Goal: Information Seeking & Learning: Find specific fact

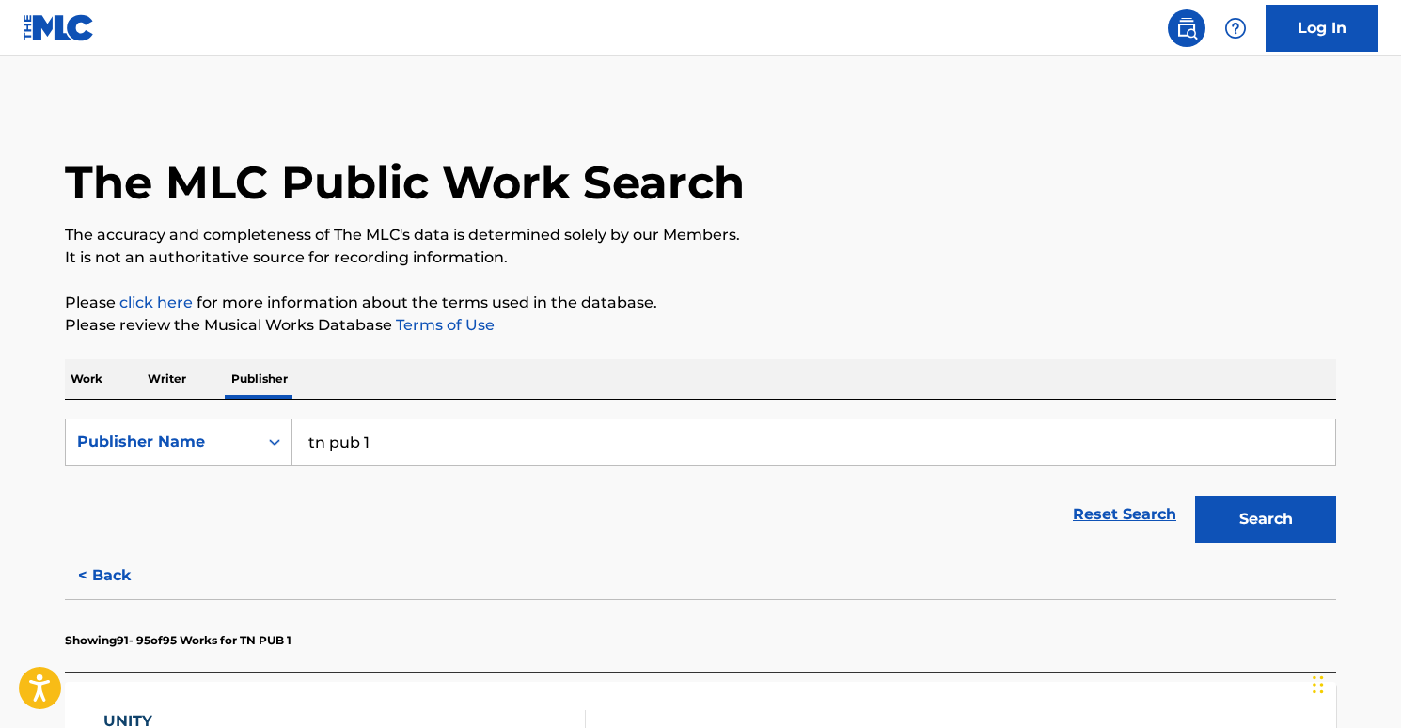
click at [112, 382] on div "Work Writer Publisher" at bounding box center [700, 378] width 1271 height 39
click at [1266, 508] on button "Search" at bounding box center [1265, 519] width 141 height 47
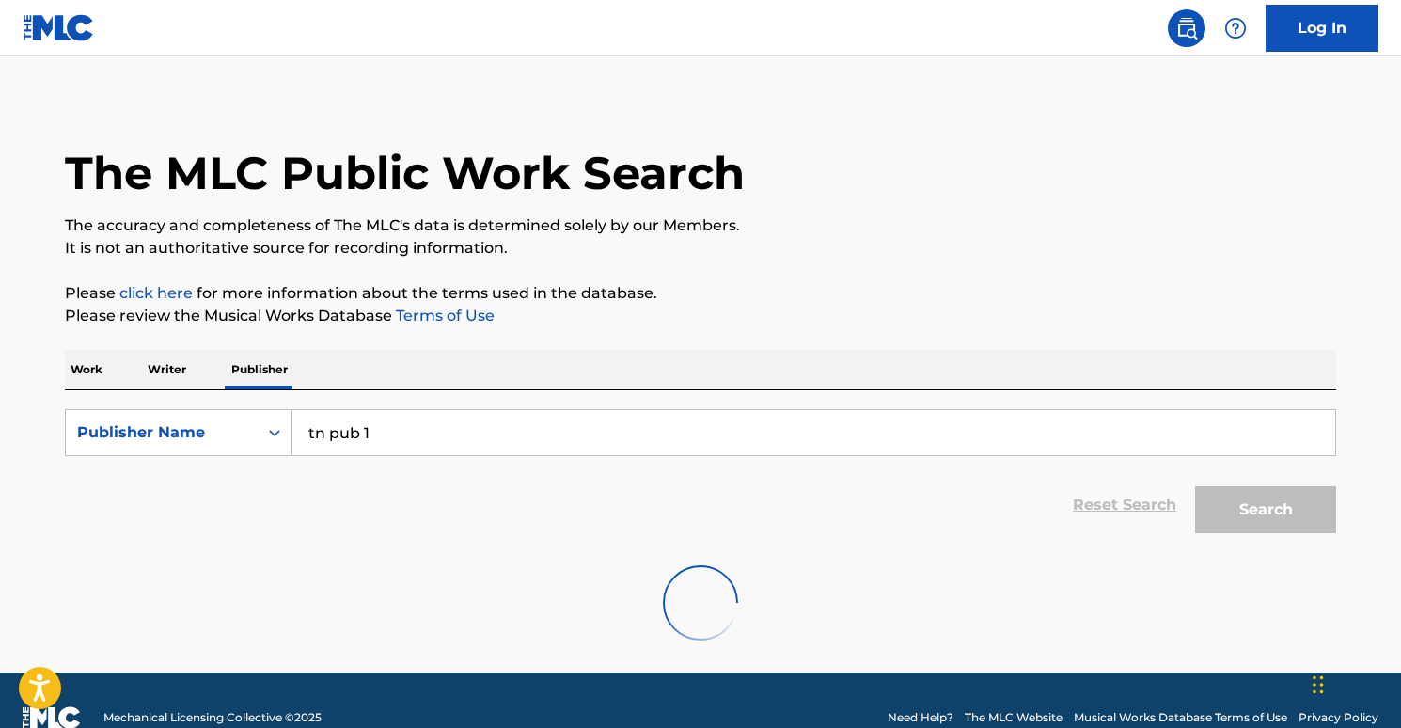
scroll to position [44, 0]
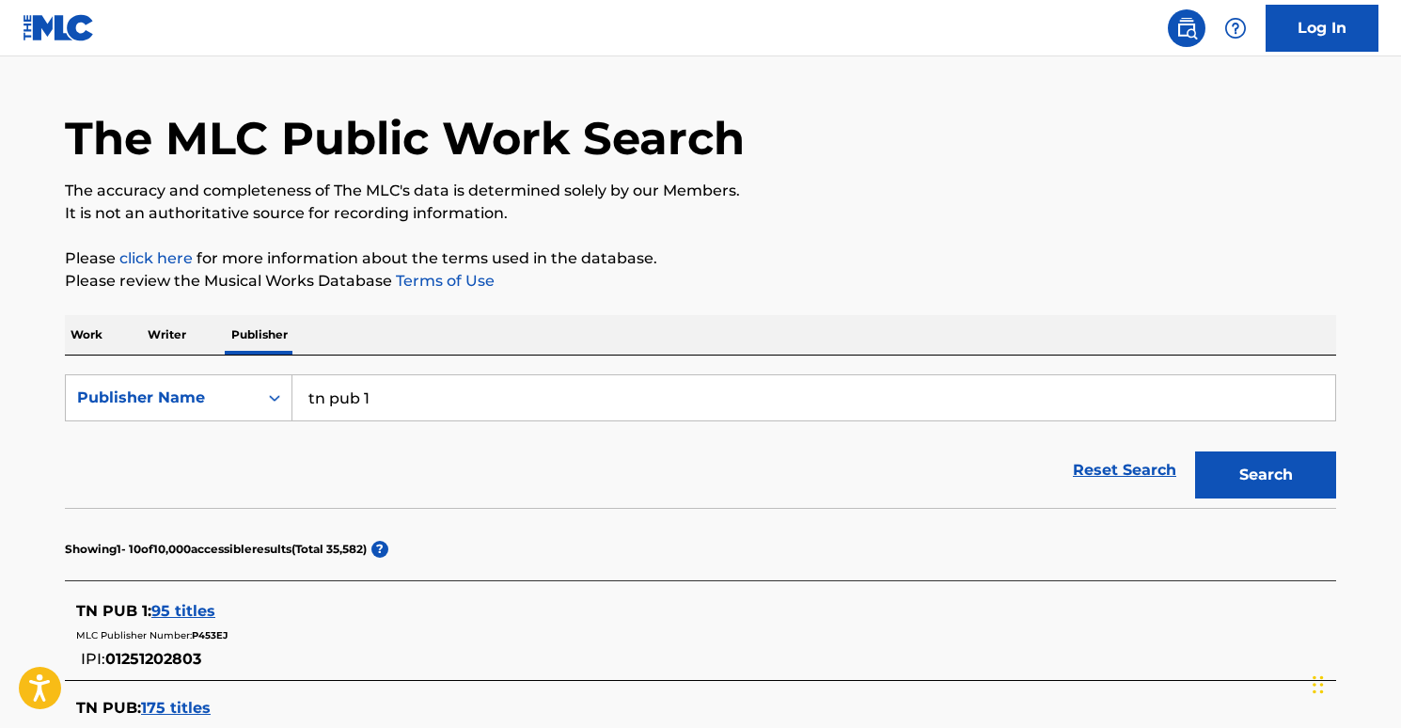
click at [181, 607] on span "95 titles" at bounding box center [183, 611] width 64 height 18
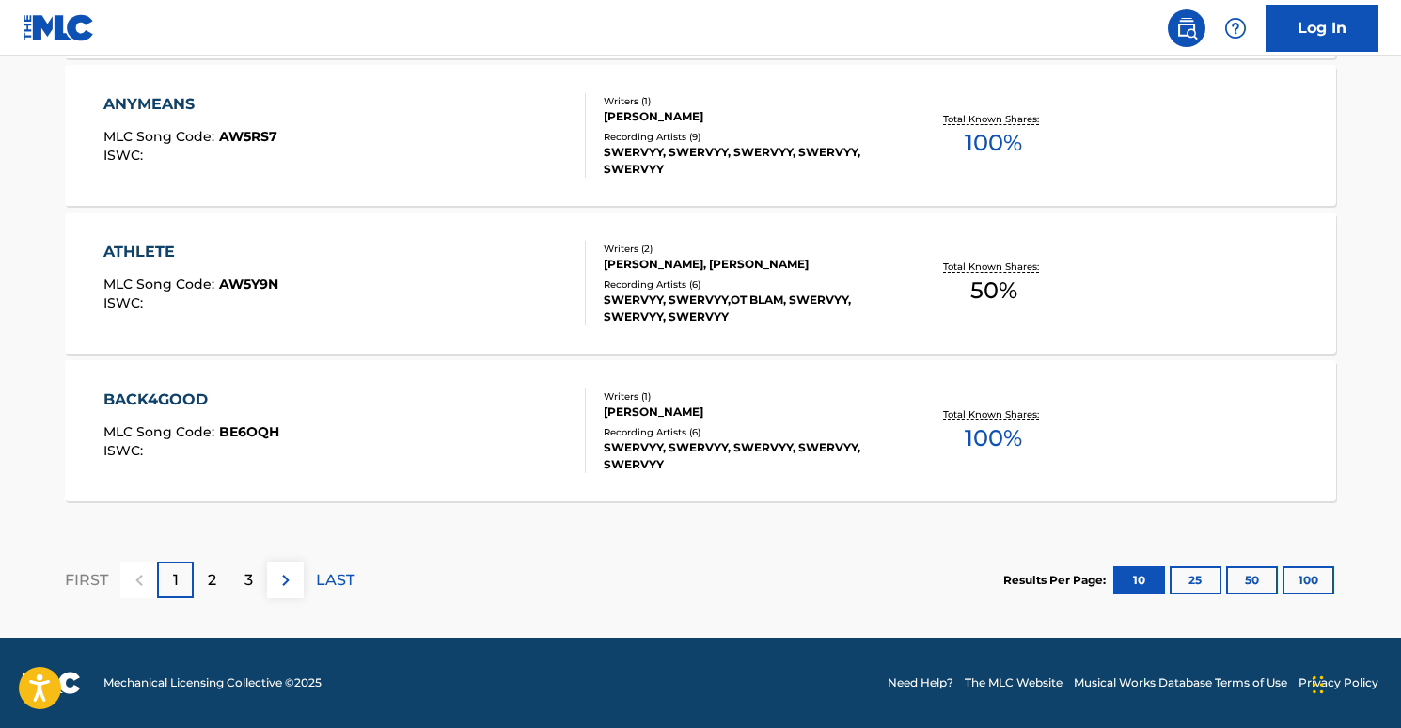
click at [209, 585] on p "2" at bounding box center [212, 580] width 8 height 23
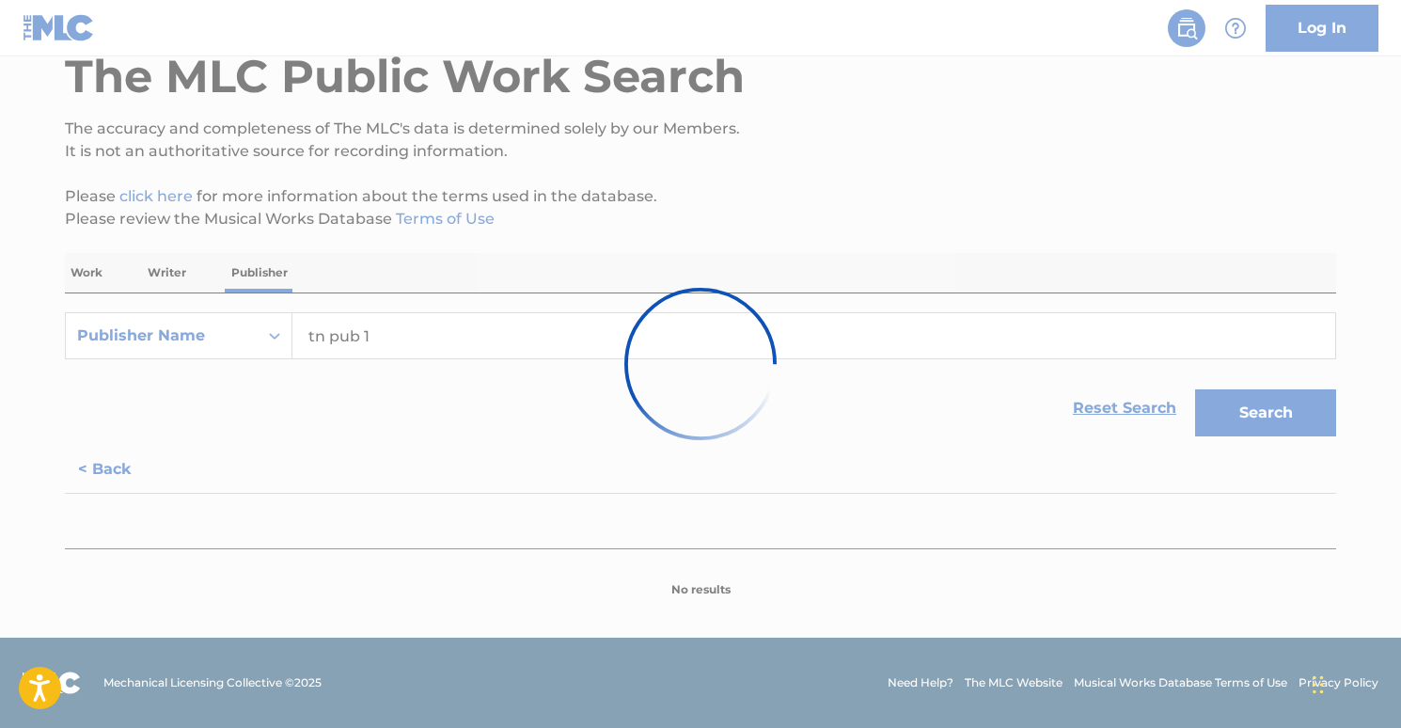
scroll to position [1650, 0]
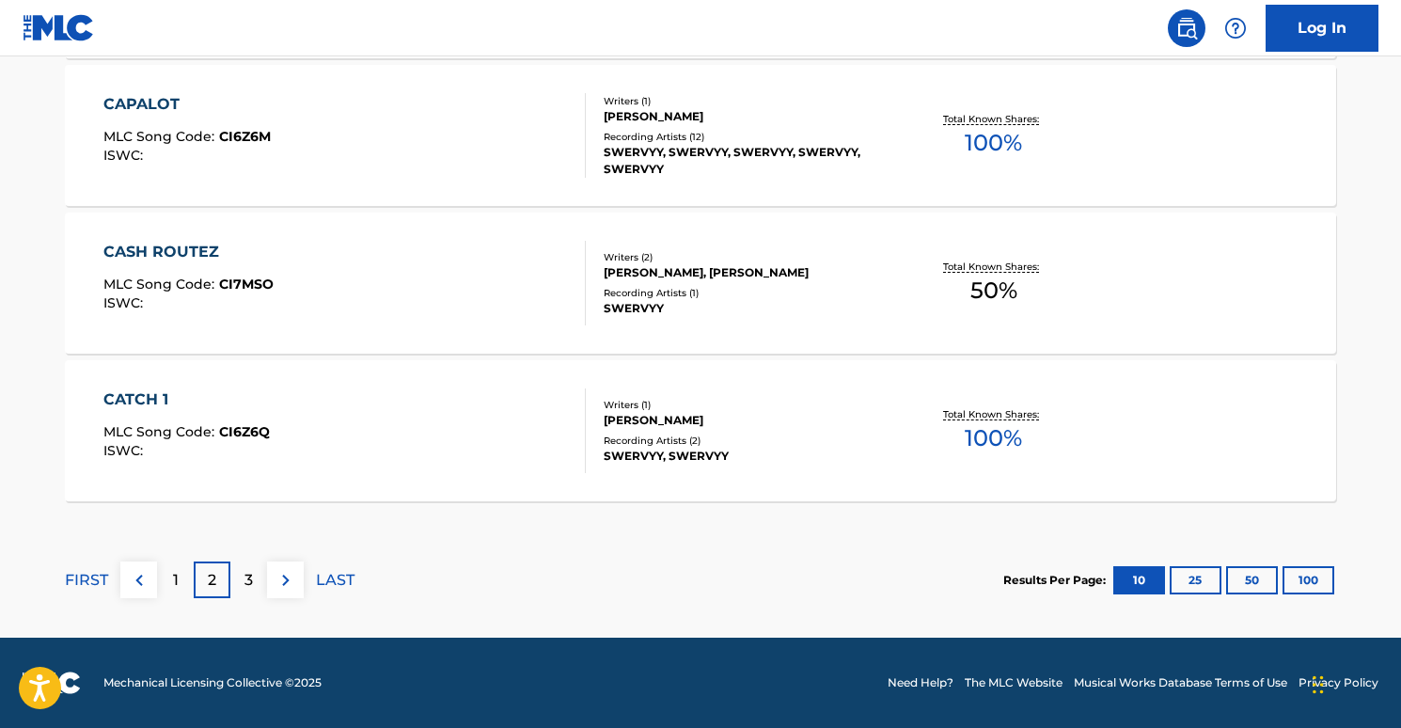
click at [244, 566] on div "3" at bounding box center [248, 579] width 37 height 37
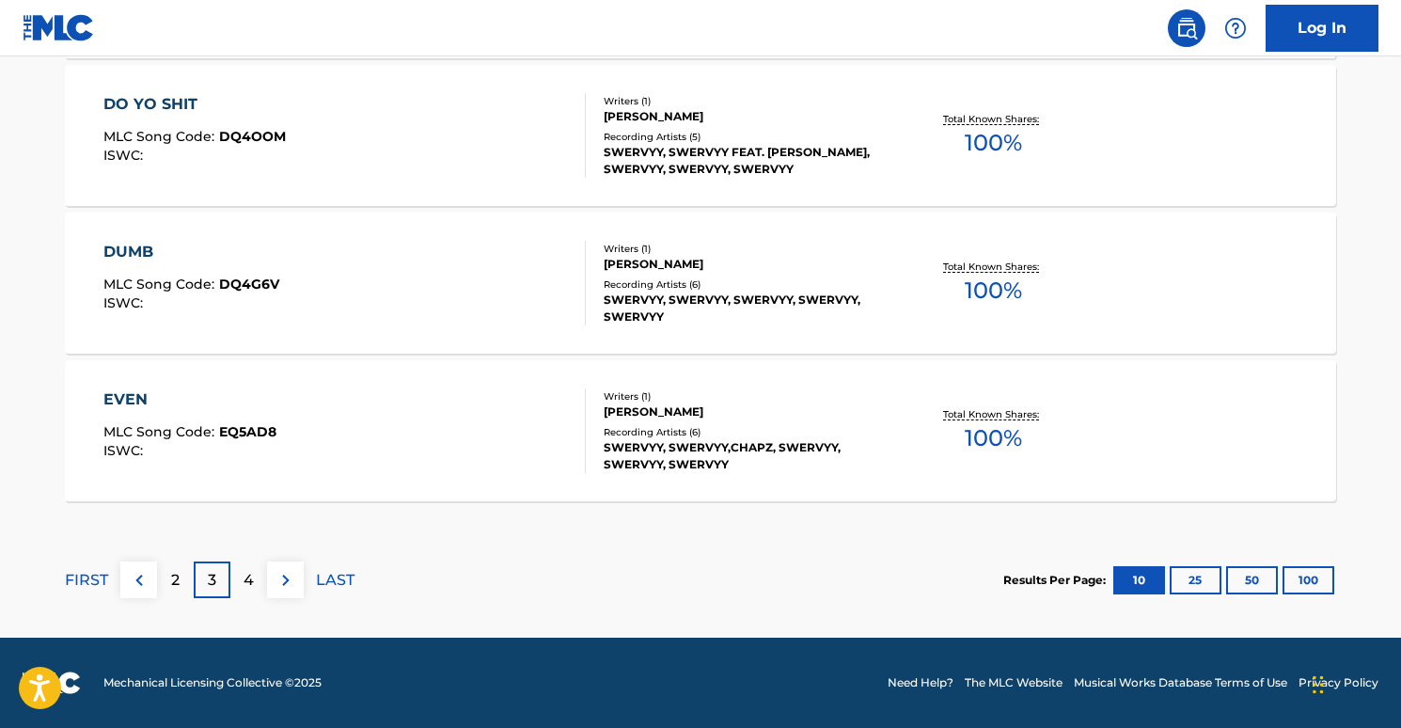
click at [270, 576] on button at bounding box center [285, 579] width 37 height 37
click at [276, 575] on img at bounding box center [286, 580] width 23 height 23
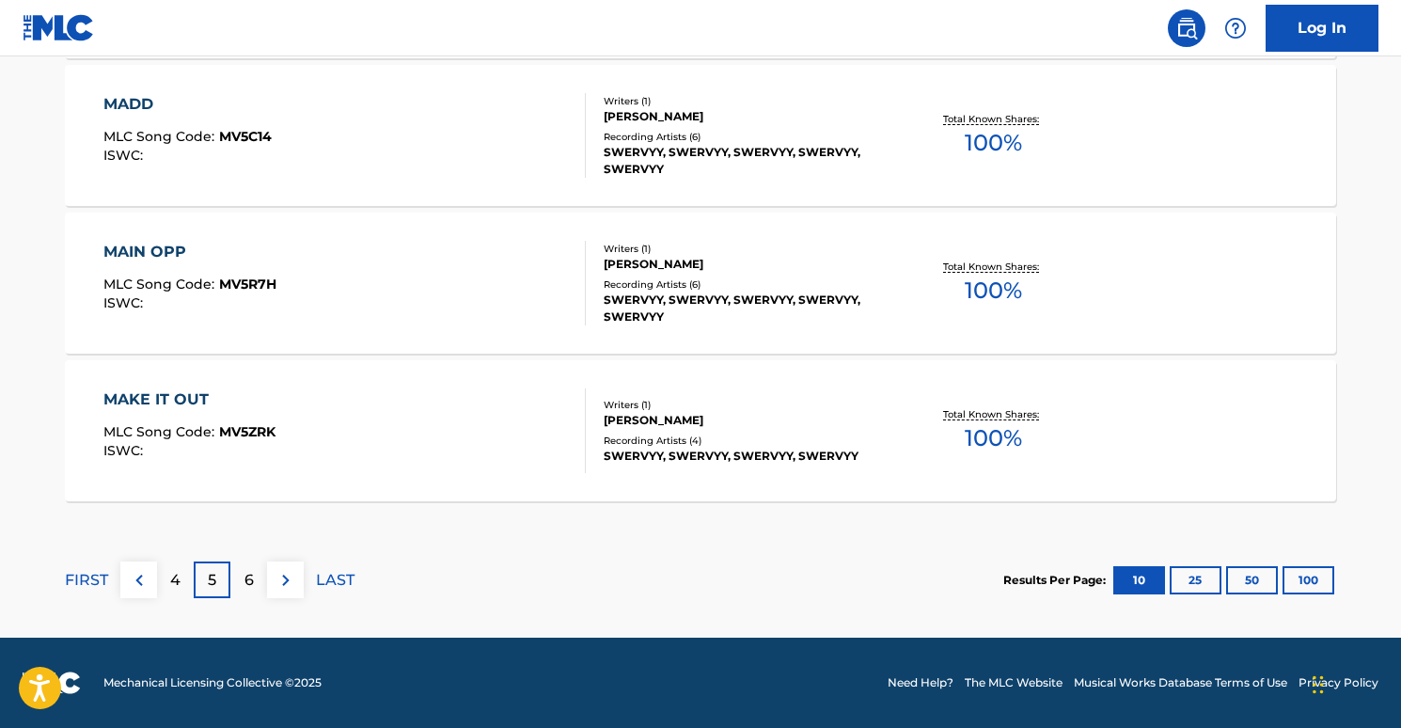
click at [279, 572] on img at bounding box center [286, 580] width 23 height 23
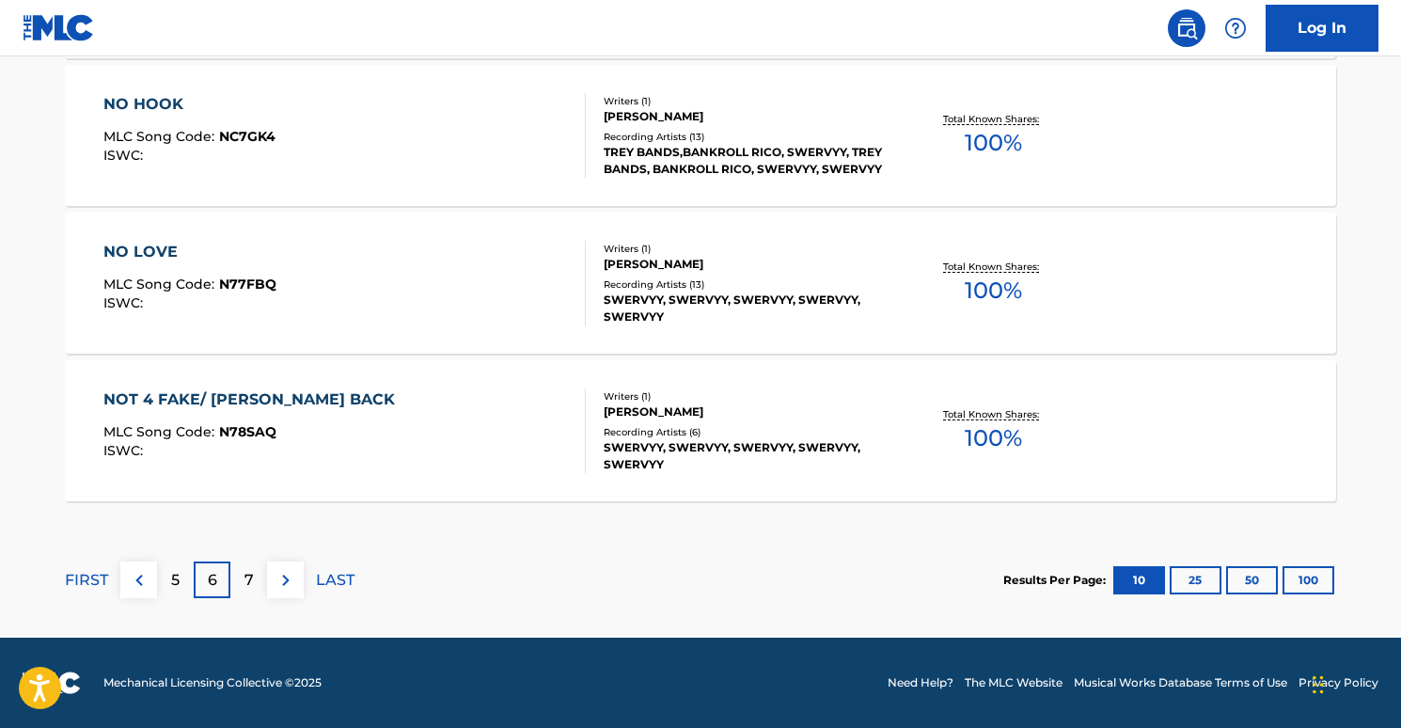
click at [279, 572] on img at bounding box center [286, 580] width 23 height 23
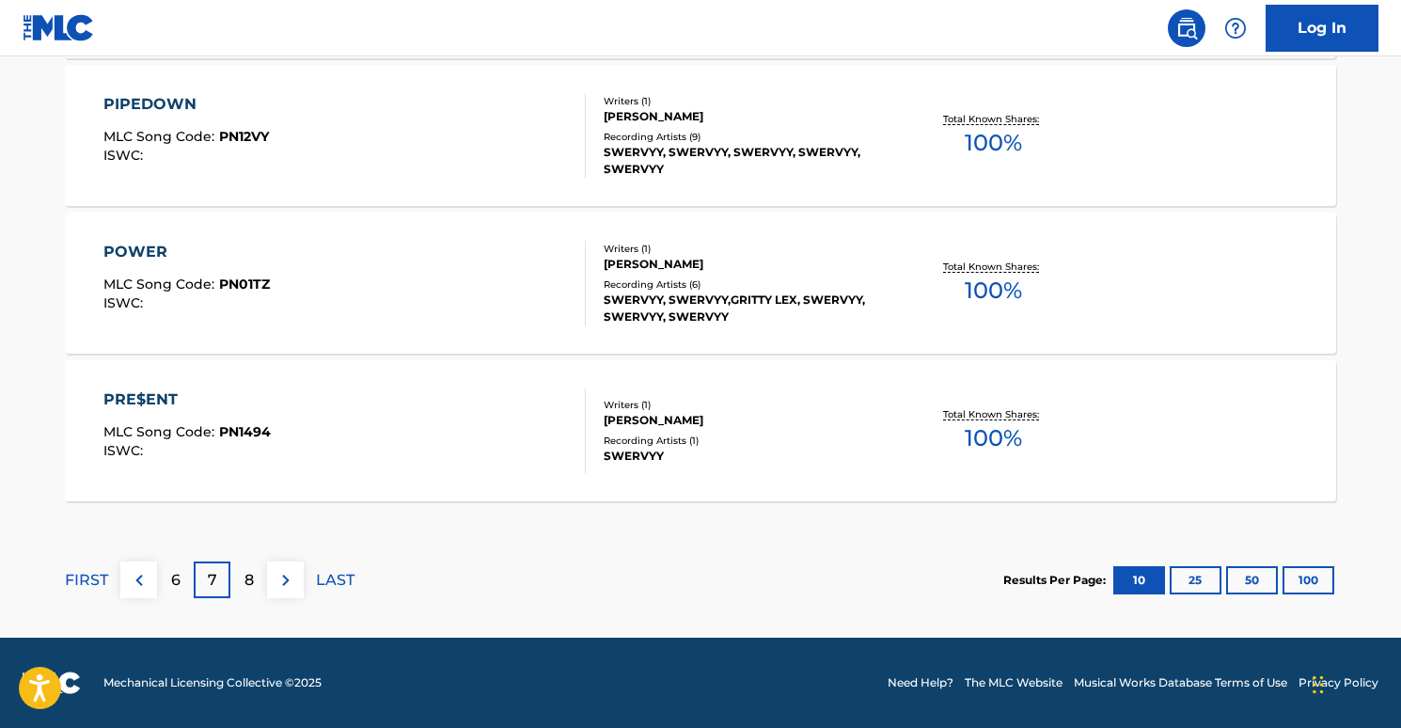
click at [283, 574] on img at bounding box center [286, 580] width 23 height 23
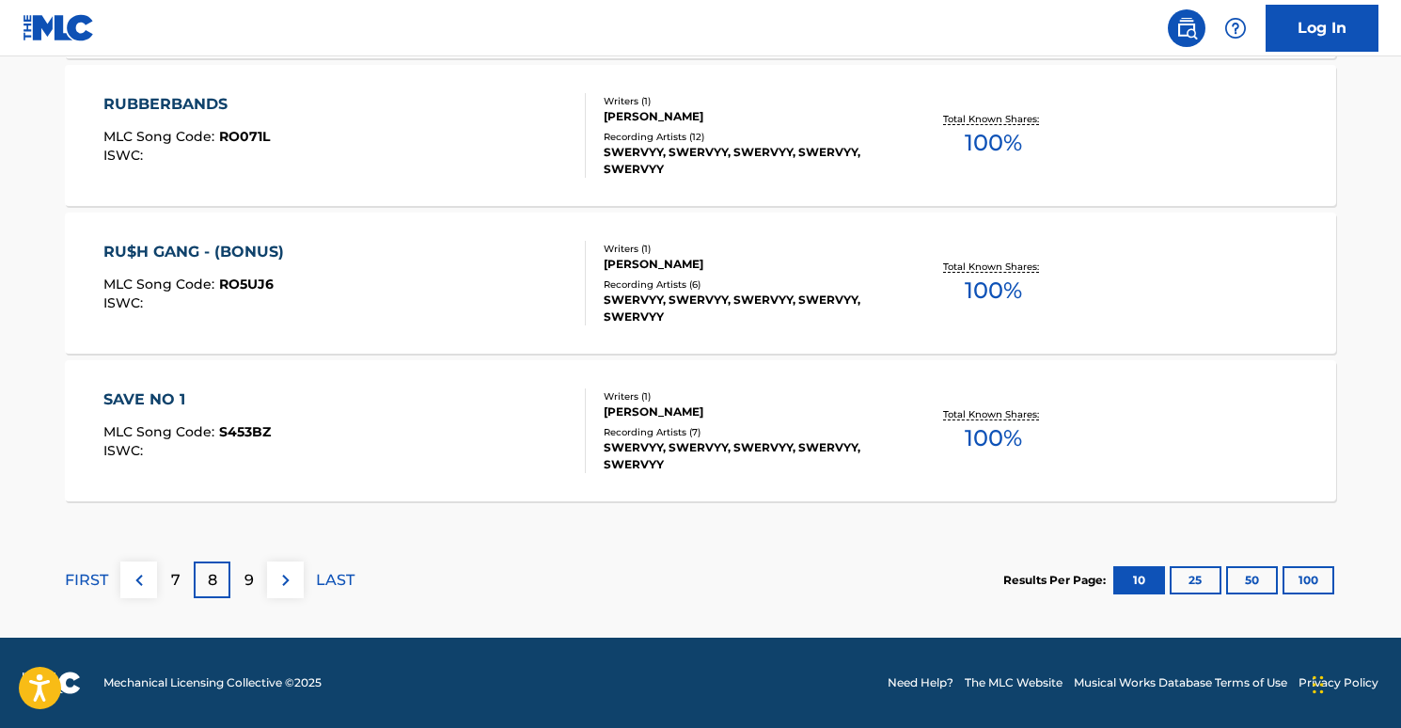
click at [293, 583] on img at bounding box center [286, 580] width 23 height 23
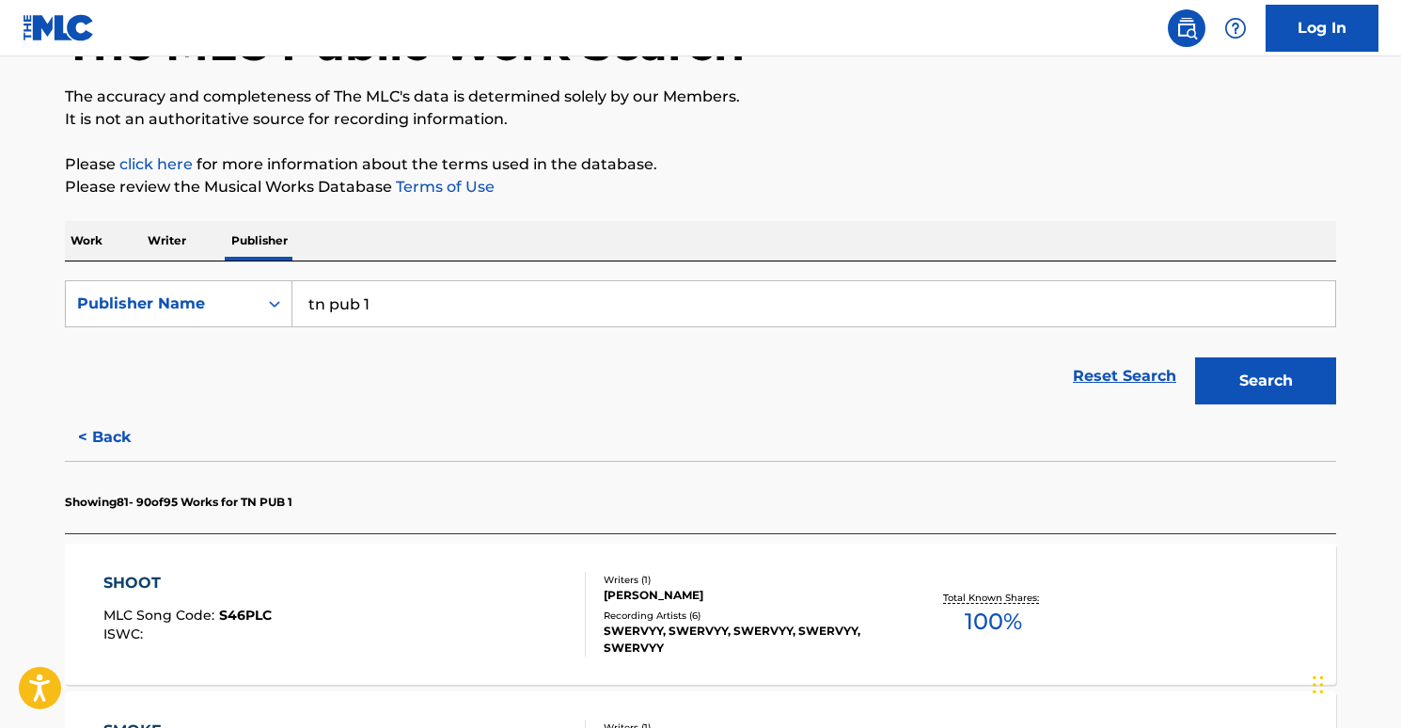
scroll to position [0, 0]
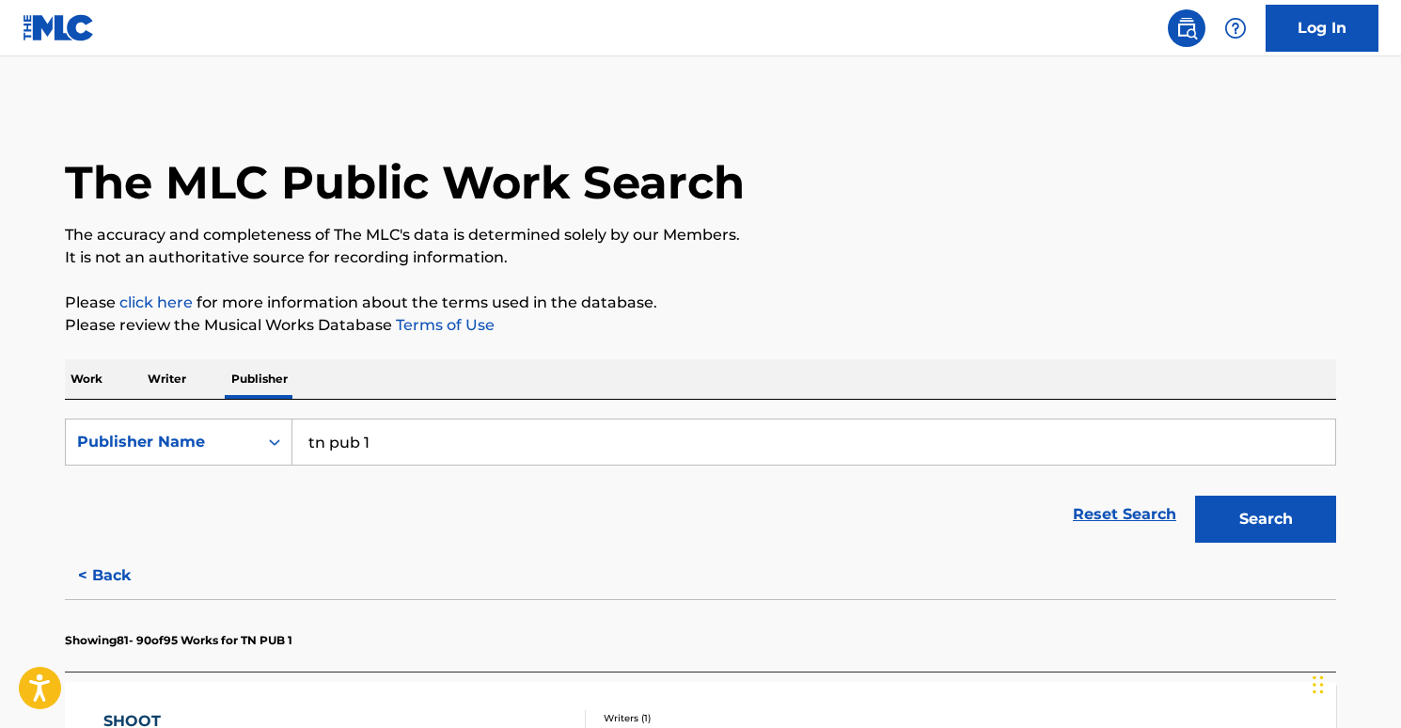
click at [104, 365] on p "Work" at bounding box center [86, 378] width 43 height 39
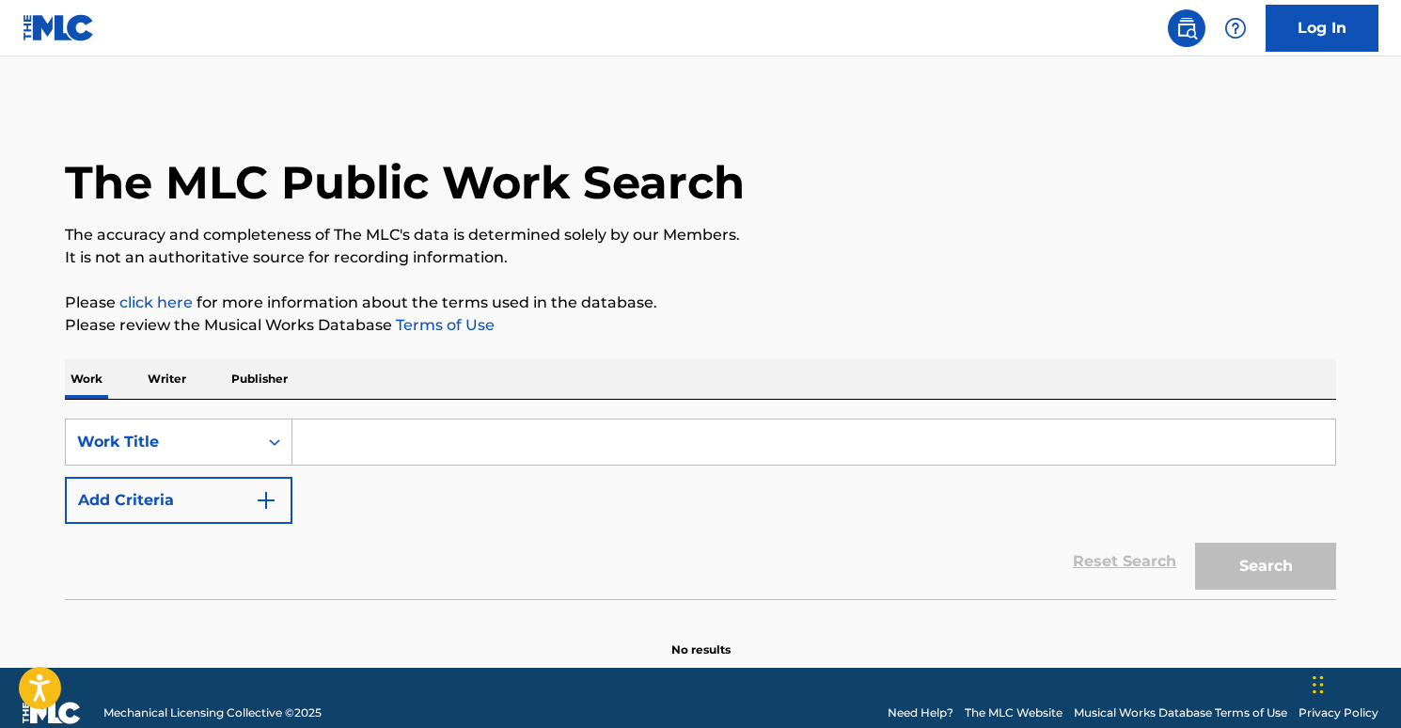
click at [157, 380] on p "Writer" at bounding box center [167, 378] width 50 height 39
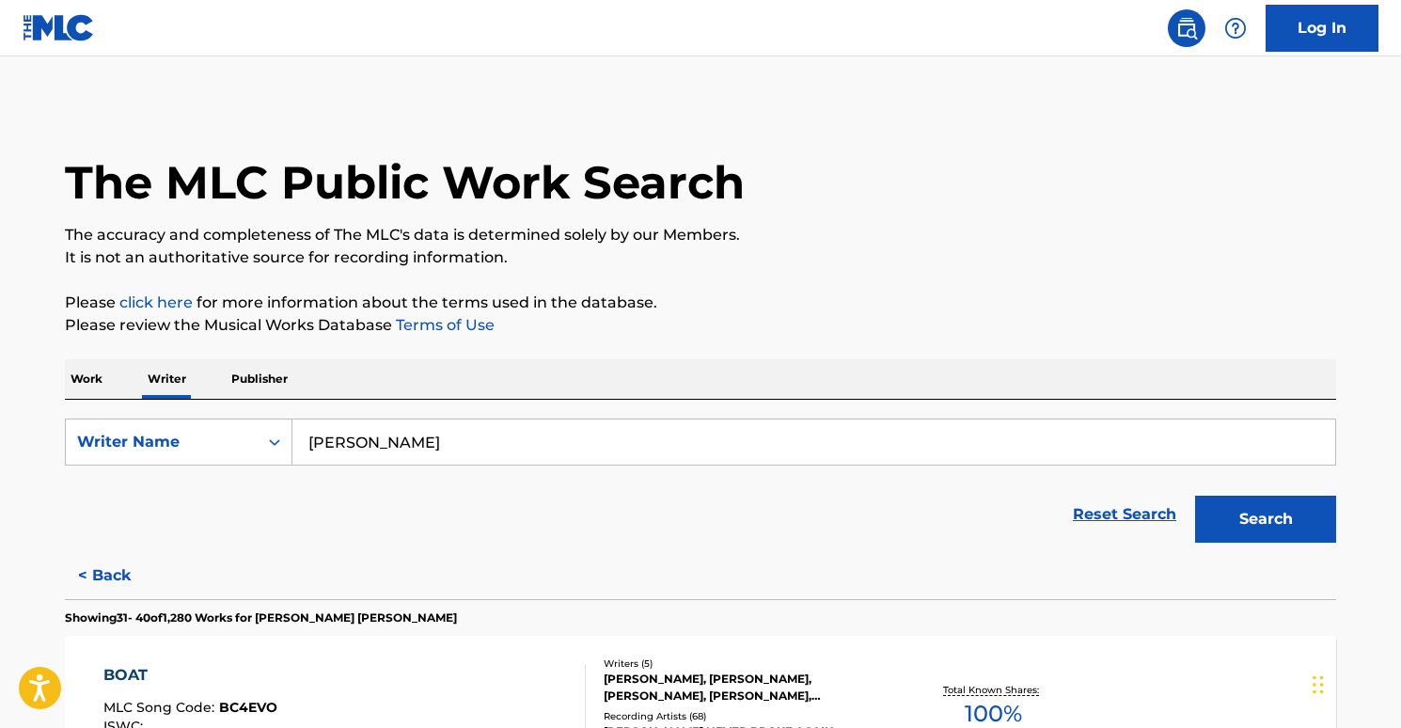
click at [363, 436] on input "[PERSON_NAME]" at bounding box center [813, 441] width 1043 height 45
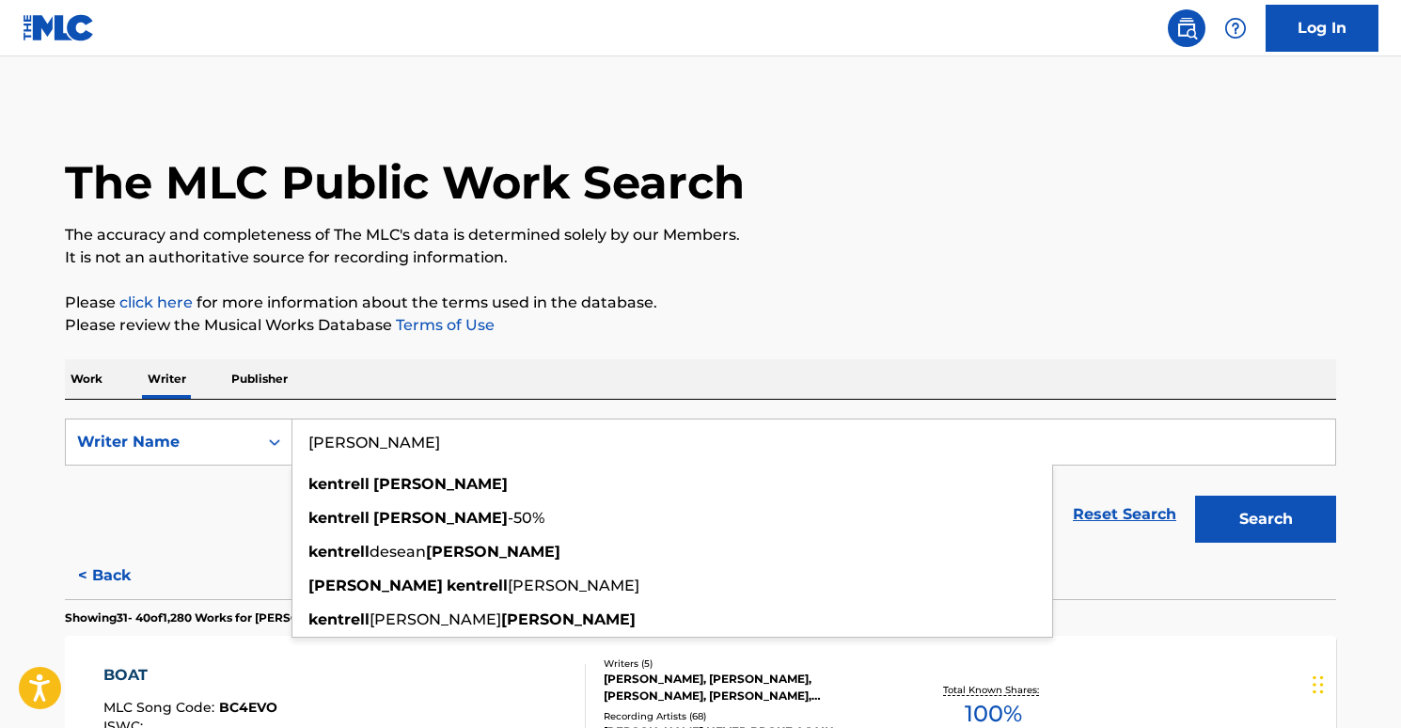
click at [363, 436] on input "[PERSON_NAME]" at bounding box center [813, 441] width 1043 height 45
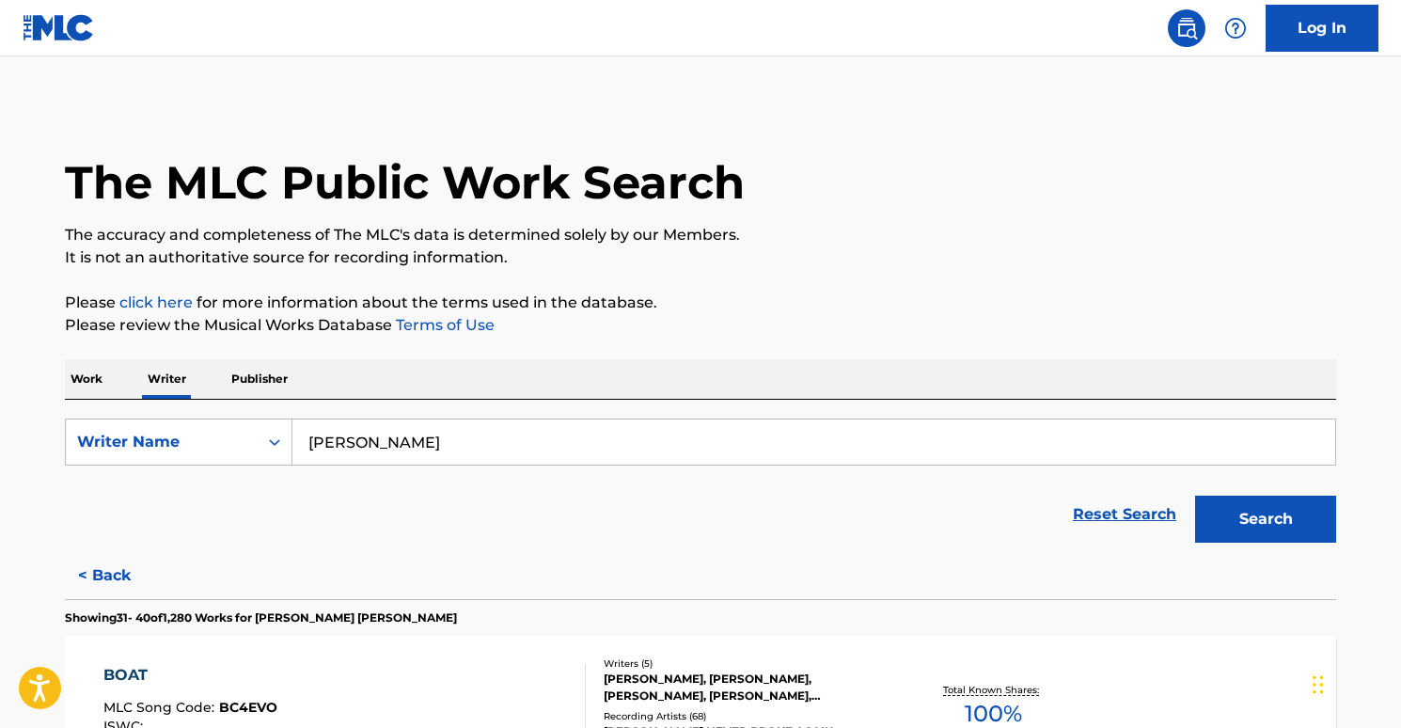
type input "[PERSON_NAME]"
click at [1195, 496] on button "Search" at bounding box center [1265, 519] width 141 height 47
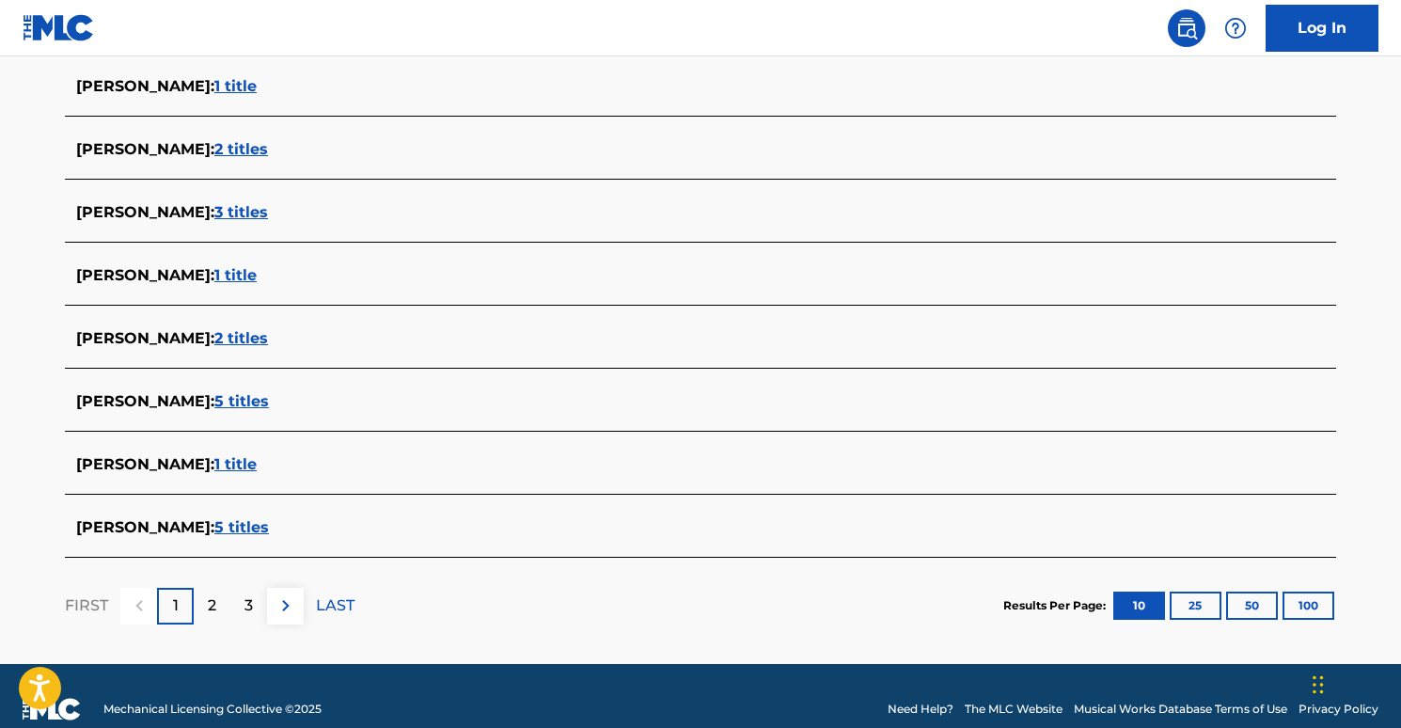
scroll to position [666, 0]
click at [245, 528] on span "5 titles" at bounding box center [241, 527] width 55 height 18
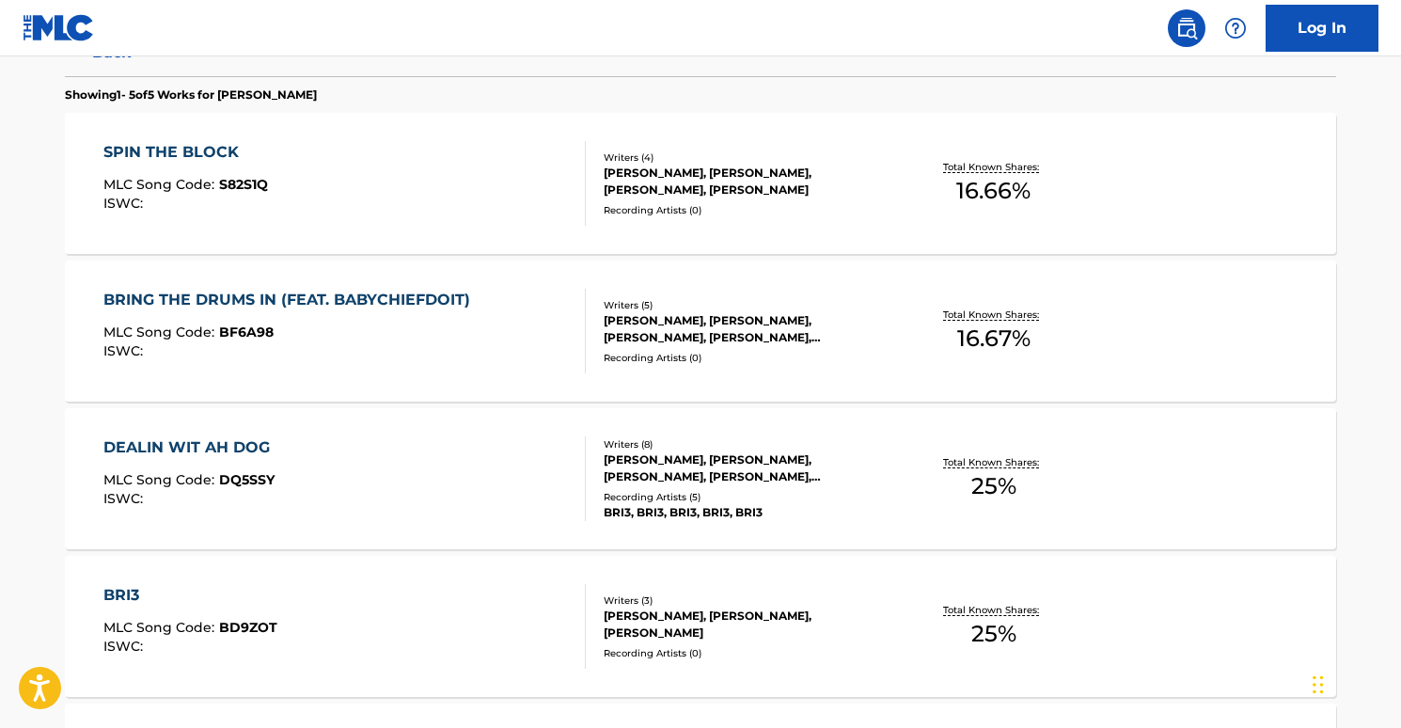
scroll to position [828, 0]
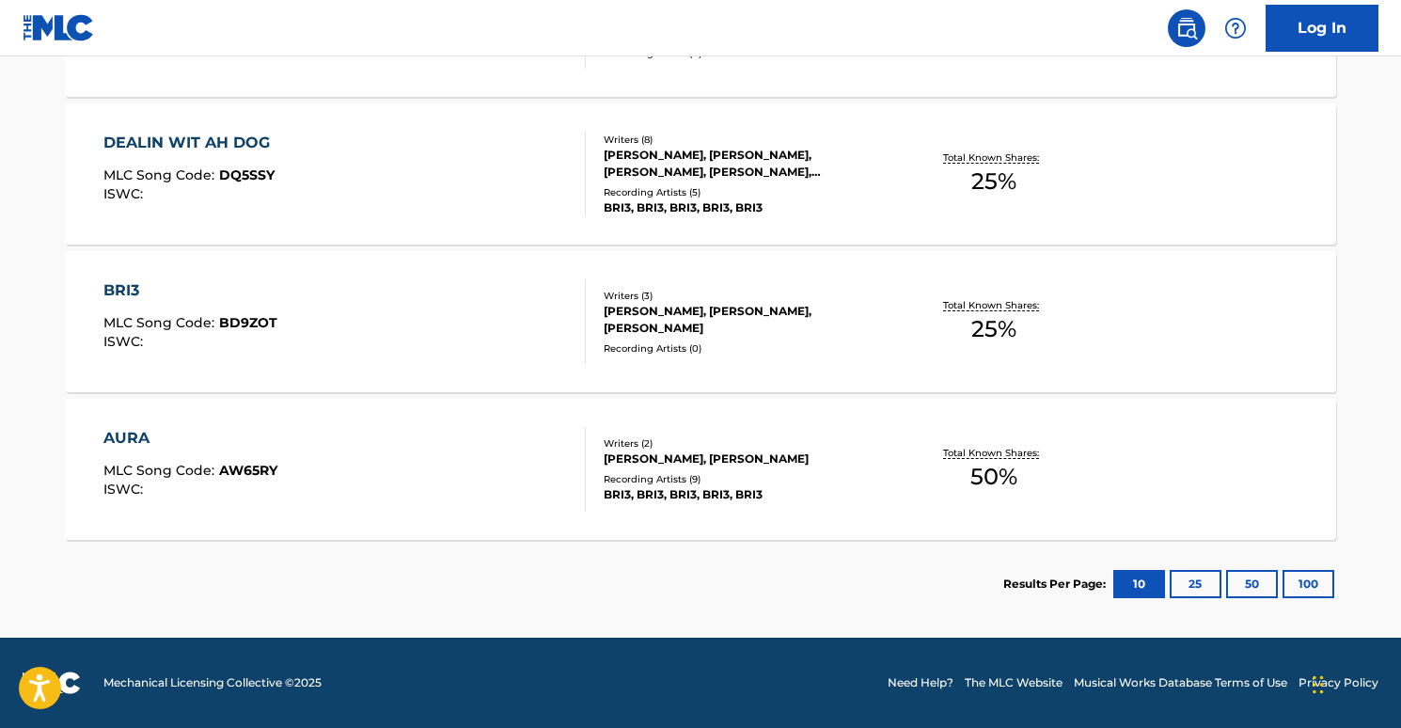
click at [123, 288] on div "BRI3" at bounding box center [190, 290] width 174 height 23
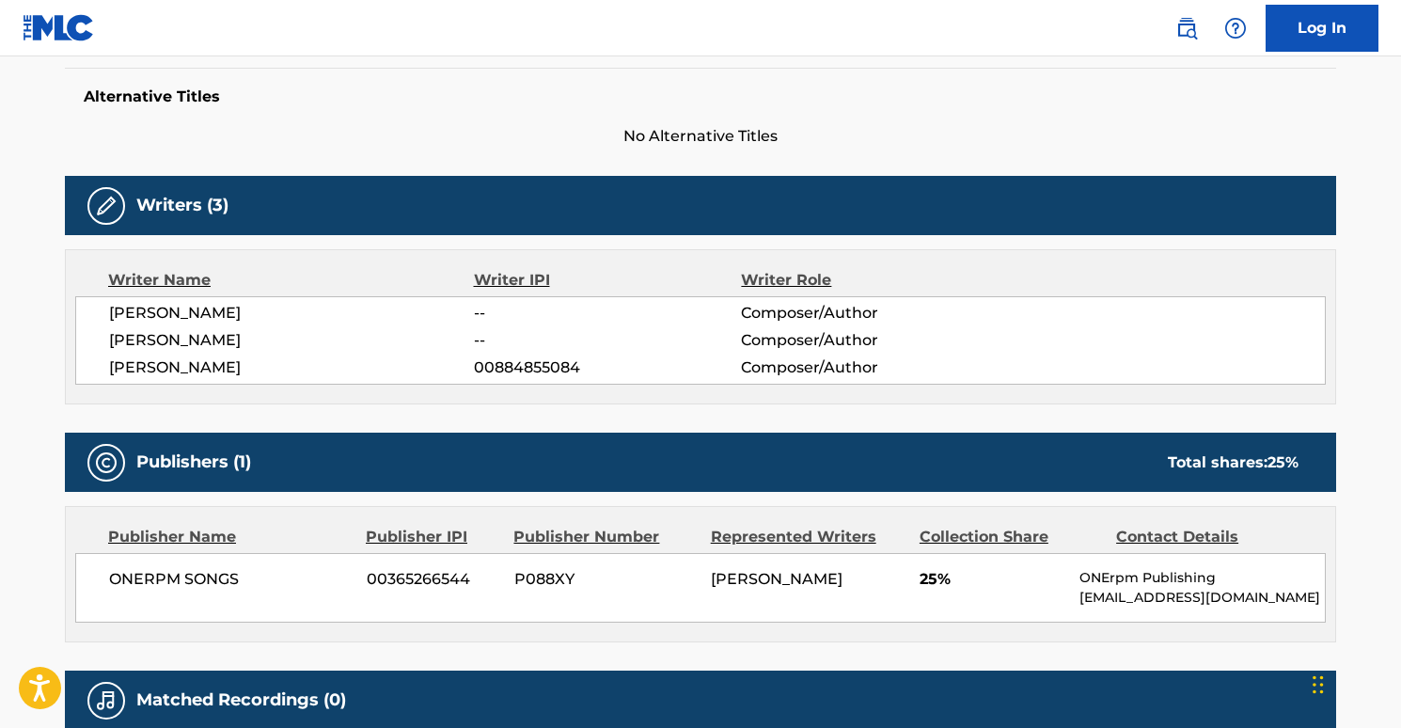
scroll to position [665, 0]
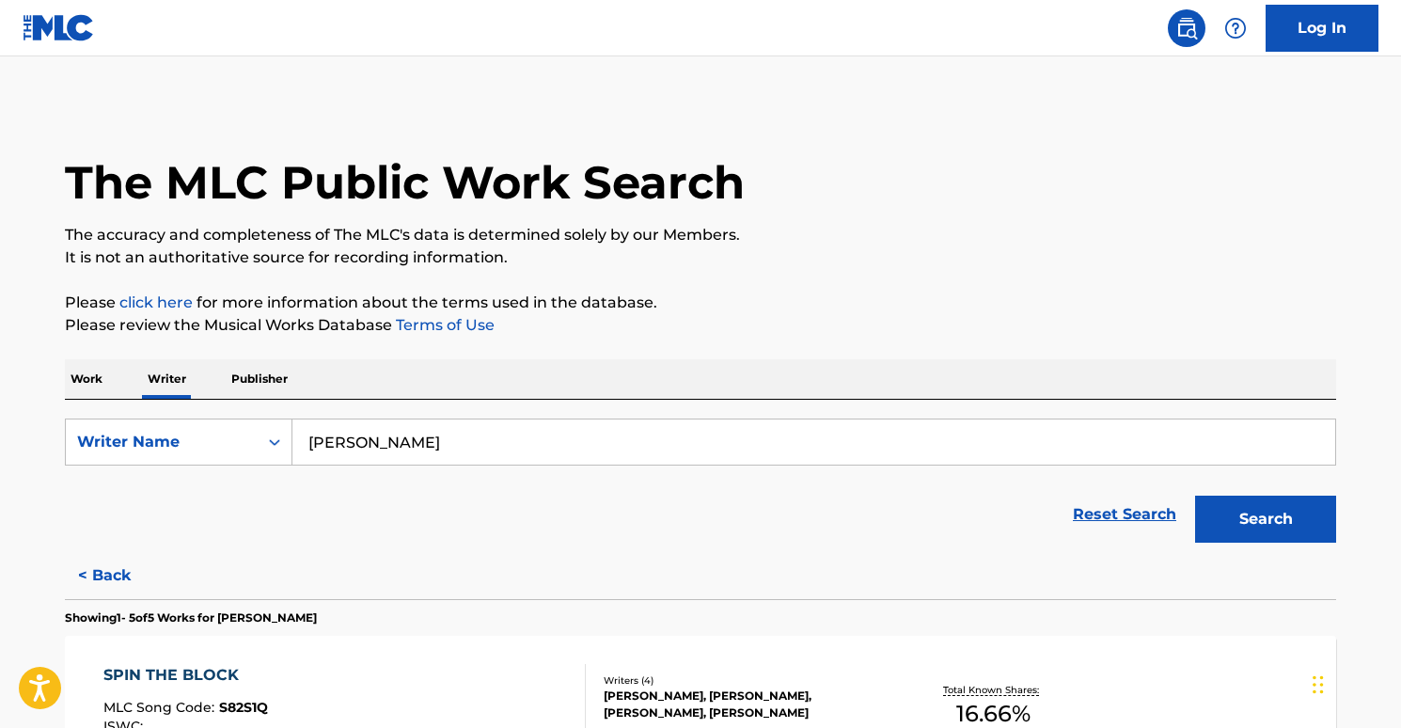
scroll to position [368, 0]
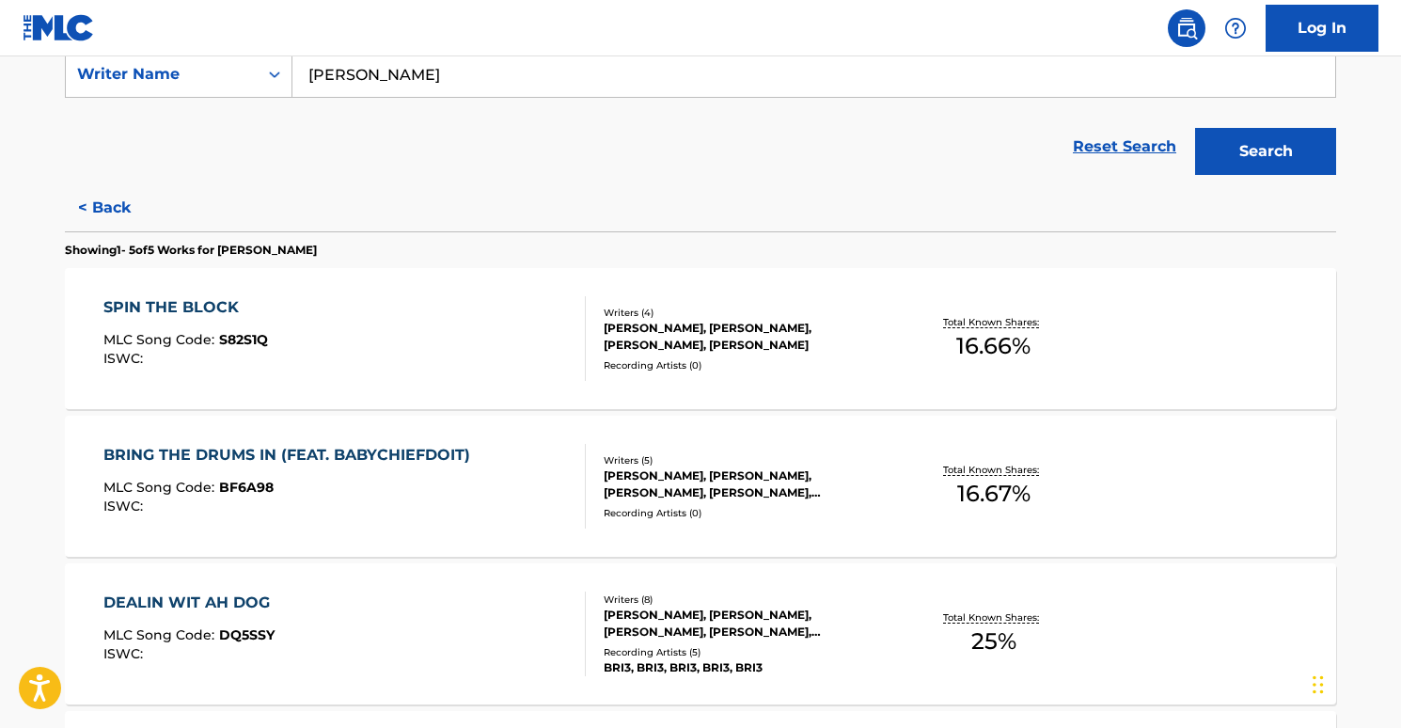
click at [208, 308] on div "SPIN THE BLOCK" at bounding box center [185, 307] width 165 height 23
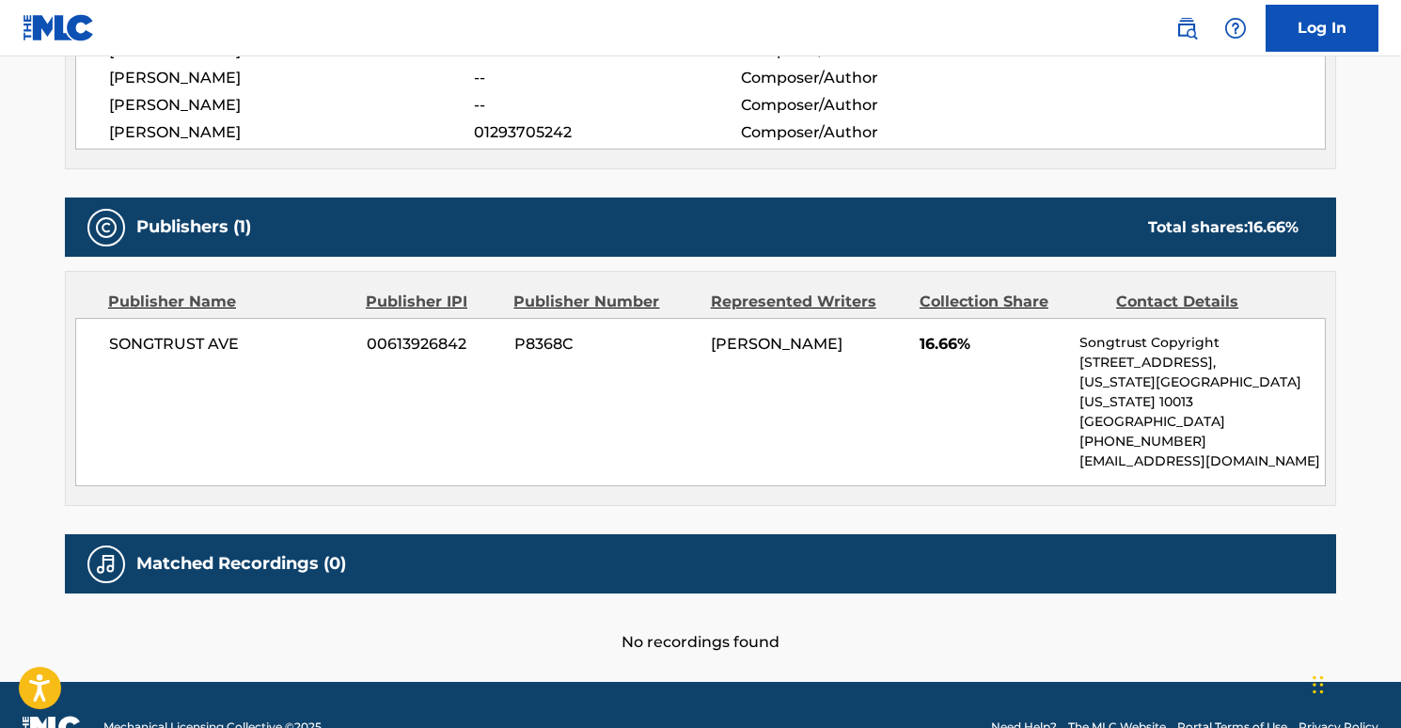
scroll to position [771, 0]
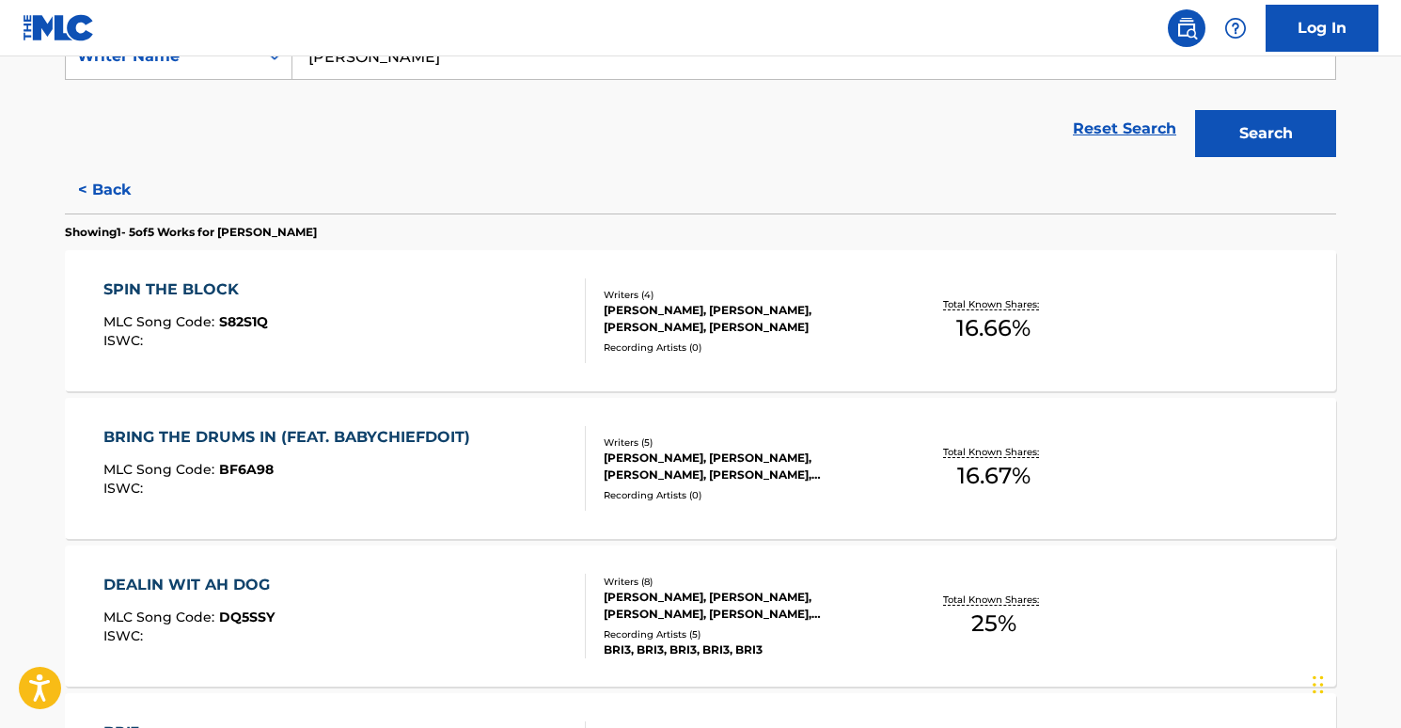
scroll to position [740, 0]
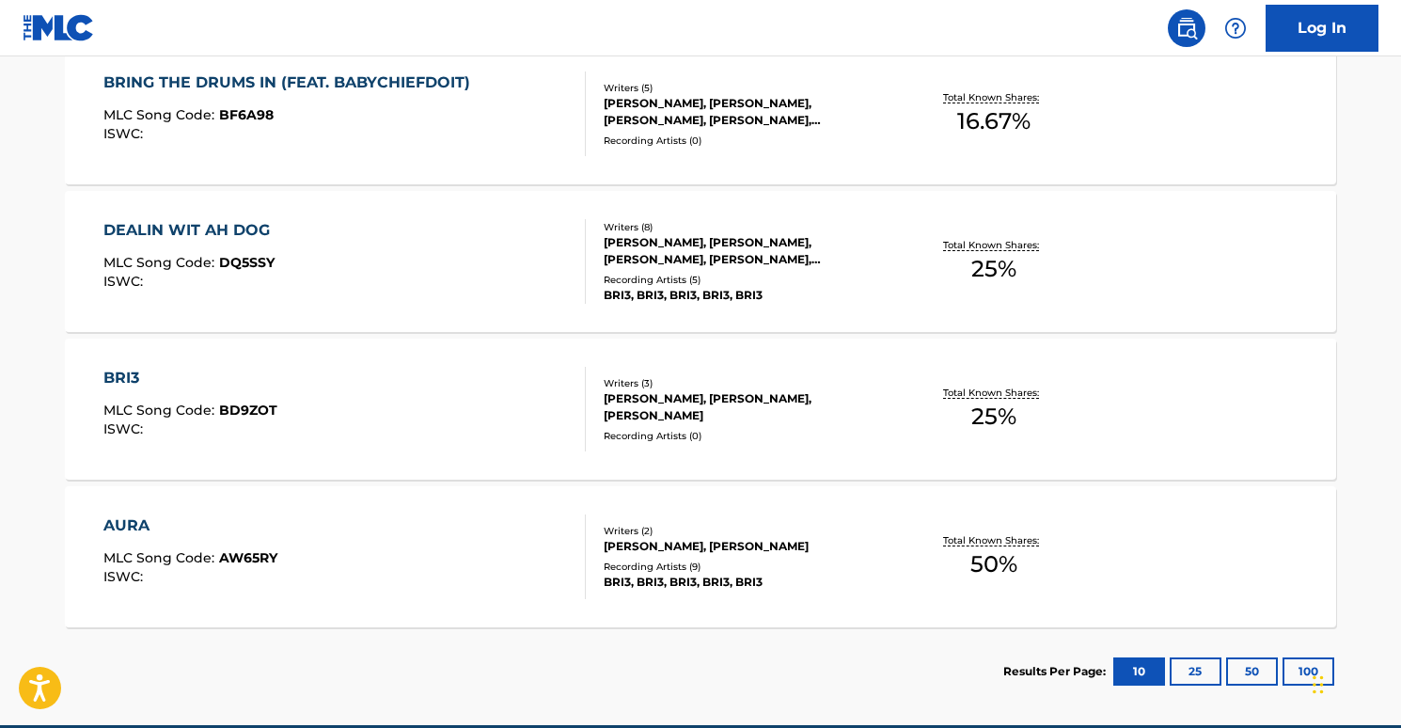
click at [162, 511] on div "AURA MLC Song Code : AW65RY ISWC : Writers ( 2 ) [PERSON_NAME], [PERSON_NAME] R…" at bounding box center [700, 556] width 1271 height 141
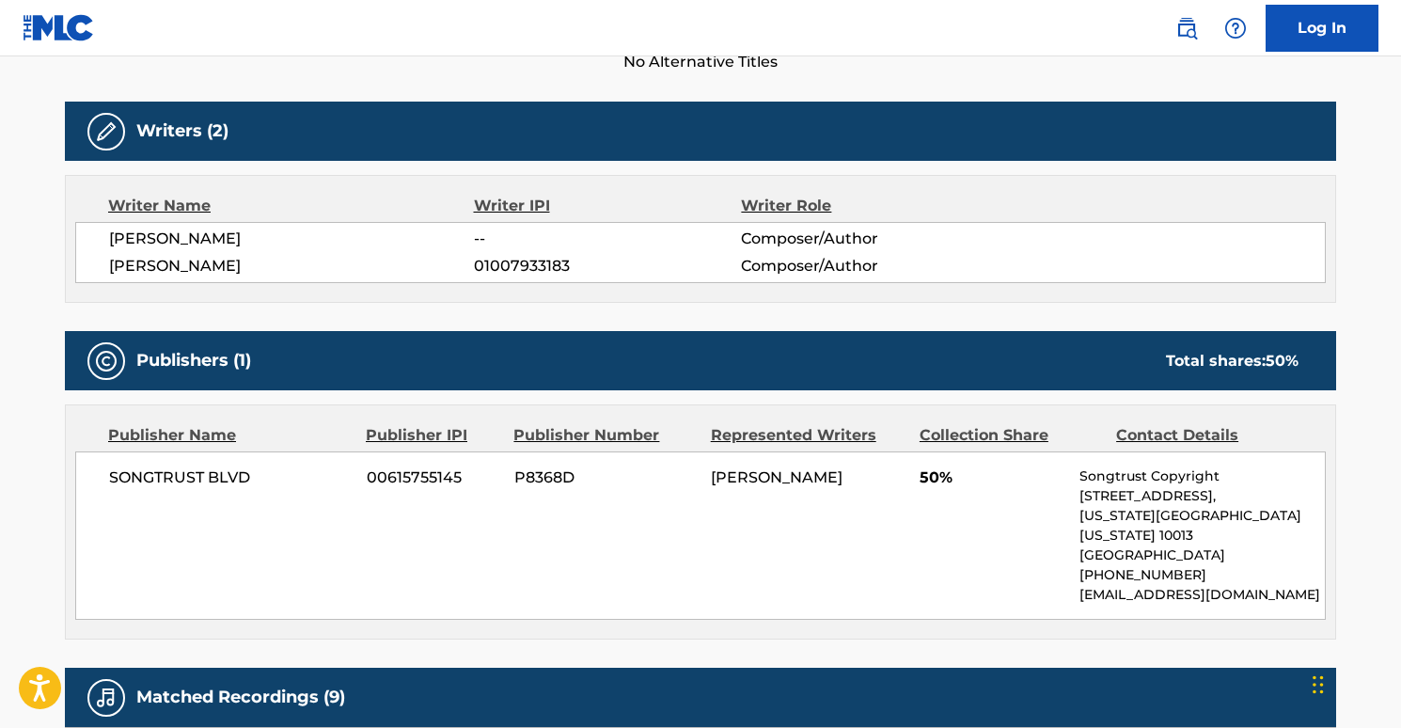
scroll to position [564, 0]
